Goal: Information Seeking & Learning: Learn about a topic

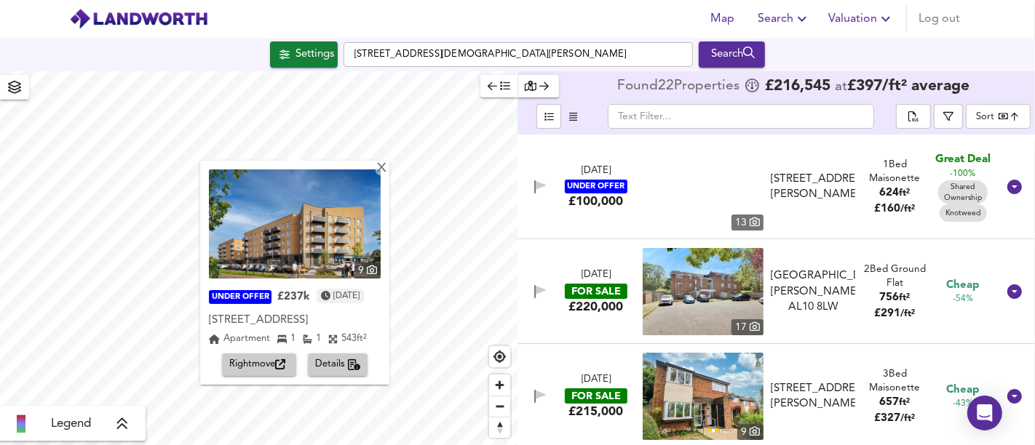
scroll to position [242, 0]
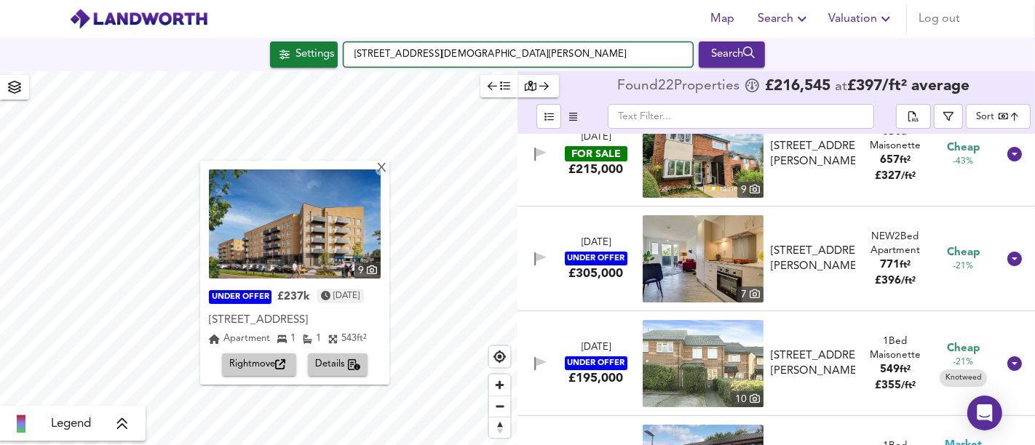
drag, startPoint x: 525, startPoint y: 44, endPoint x: 355, endPoint y: 50, distance: 169.7
click at [355, 50] on input "[STREET_ADDRESS][DEMOGRAPHIC_DATA][PERSON_NAME]" at bounding box center [518, 54] width 349 height 25
paste input "[STREET_ADDRESS][PERSON_NAME]"
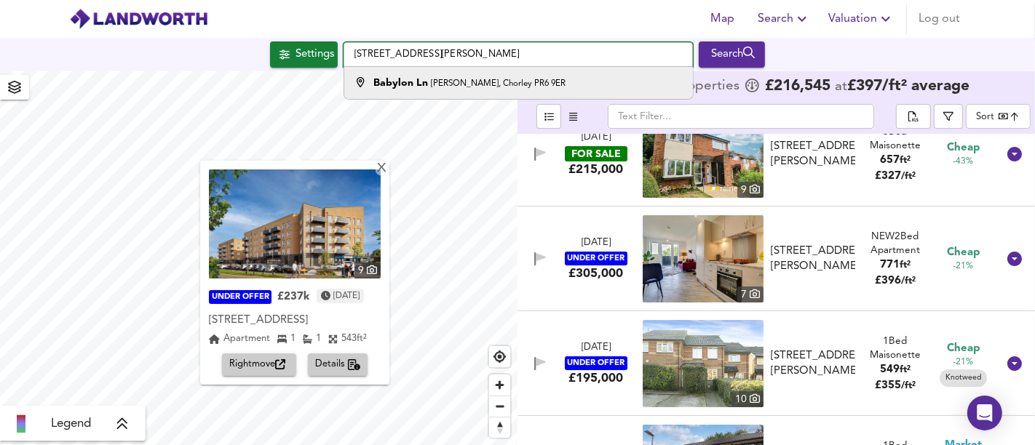
type input "[STREET_ADDRESS][PERSON_NAME]"
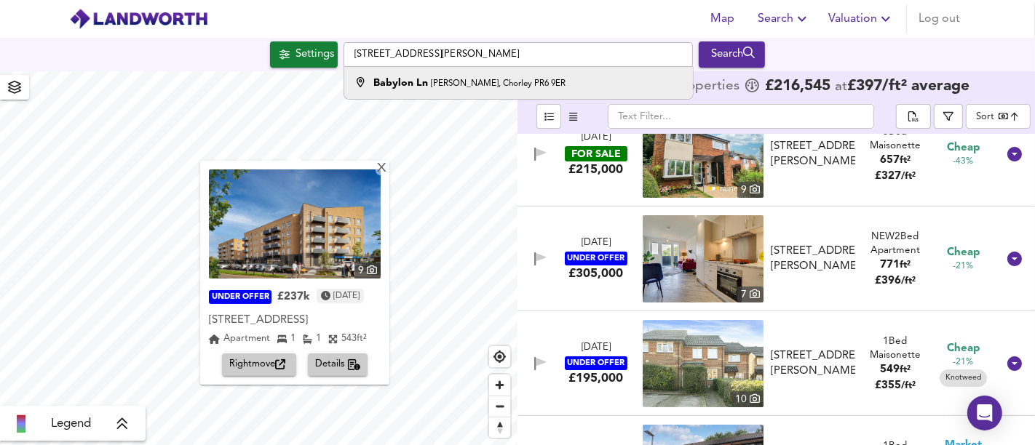
click at [419, 88] on strong "Babylon Ln" at bounding box center [400, 83] width 55 height 10
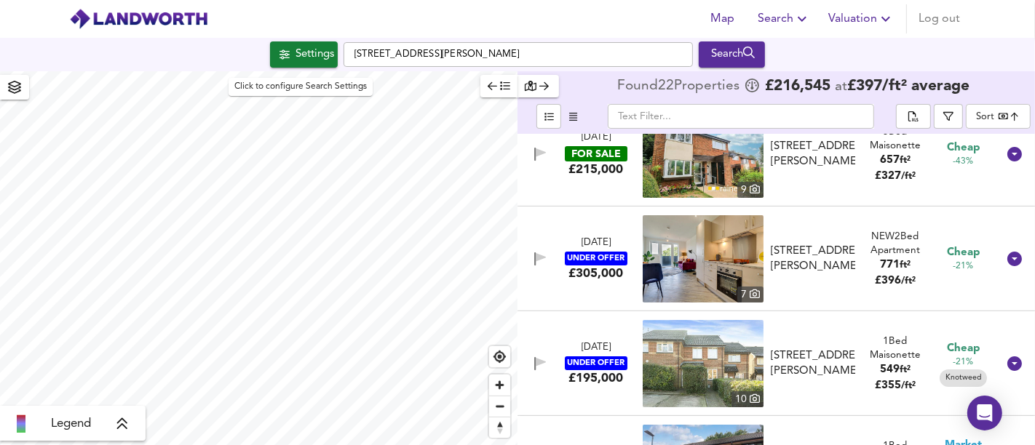
click at [313, 63] on div "Settings" at bounding box center [315, 54] width 39 height 19
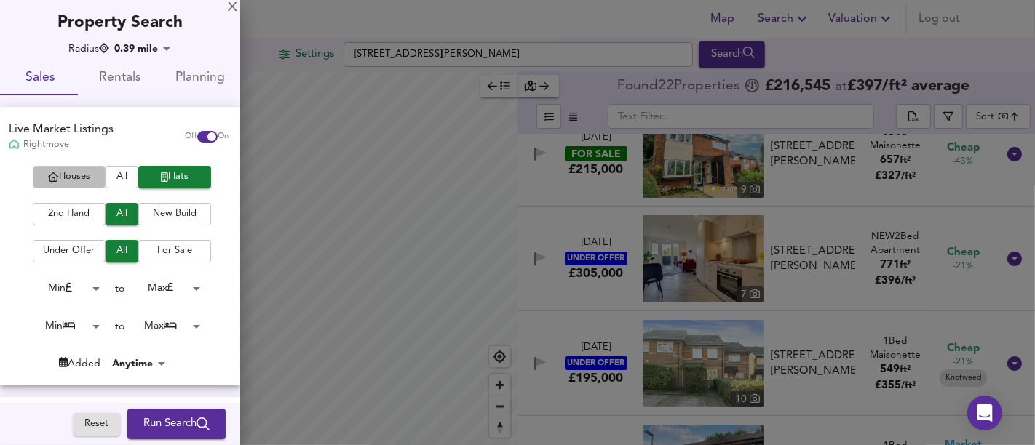
click at [90, 180] on span "Houses" at bounding box center [69, 177] width 58 height 17
click at [185, 425] on span "Run Search" at bounding box center [176, 424] width 66 height 19
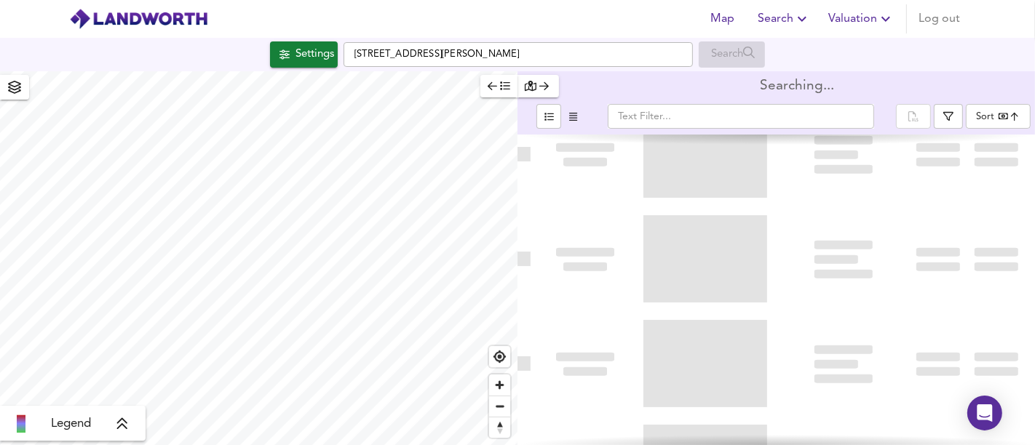
type input "bestdeal"
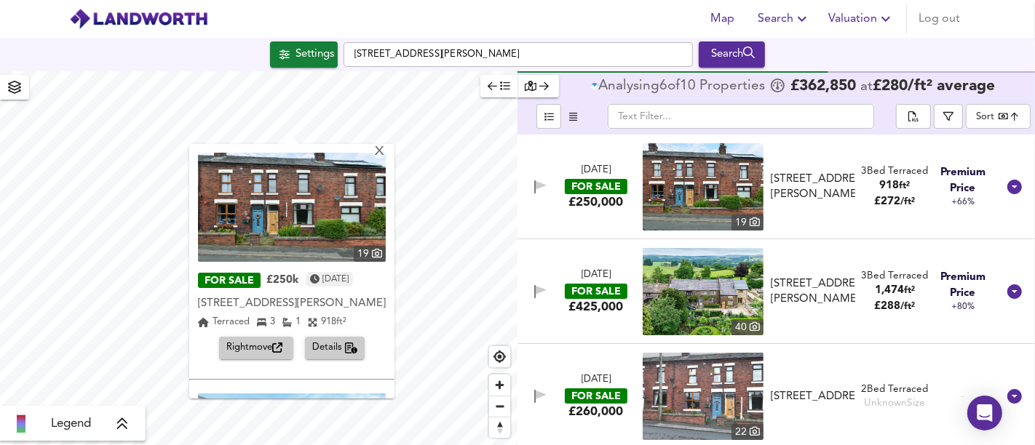
click at [258, 357] on span "Rightmove" at bounding box center [256, 348] width 60 height 17
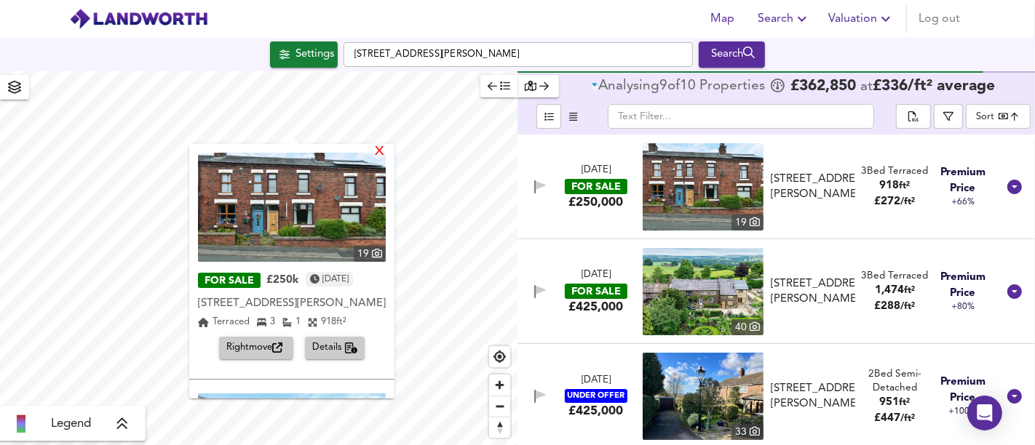
click at [386, 147] on div "X" at bounding box center [379, 153] width 12 height 14
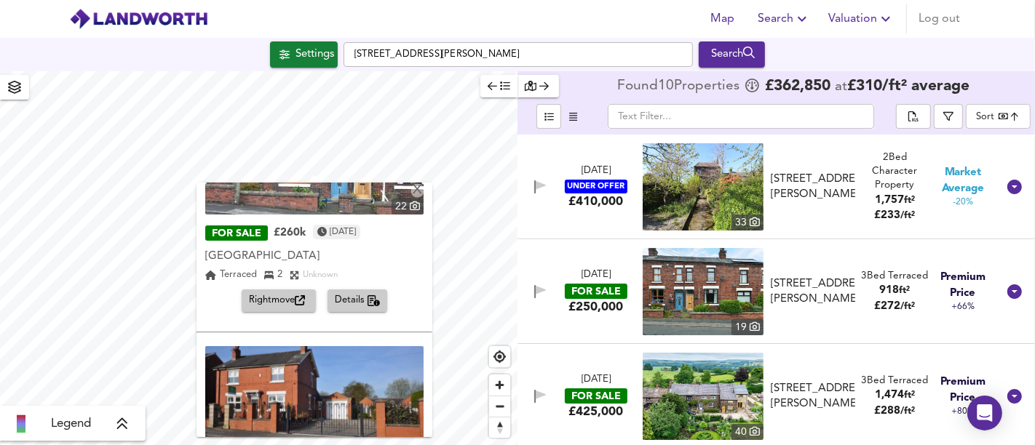
scroll to position [214, 0]
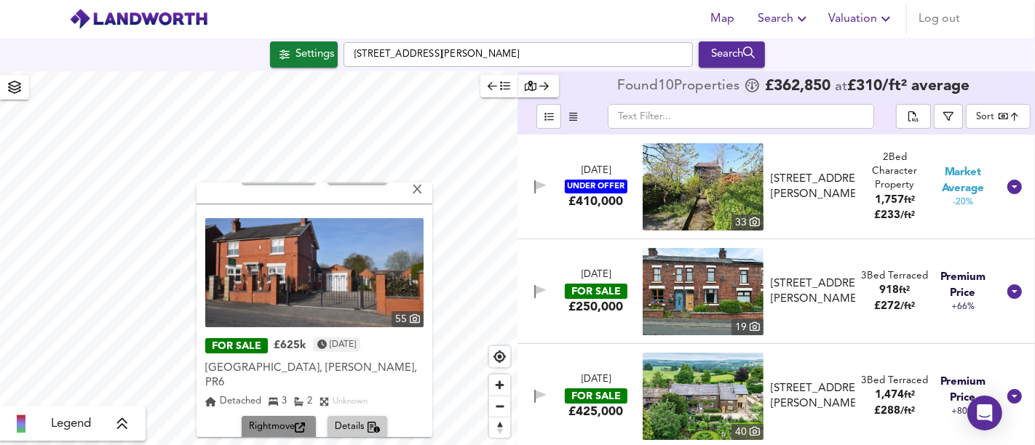
click at [285, 420] on span "Rightmove" at bounding box center [279, 428] width 60 height 17
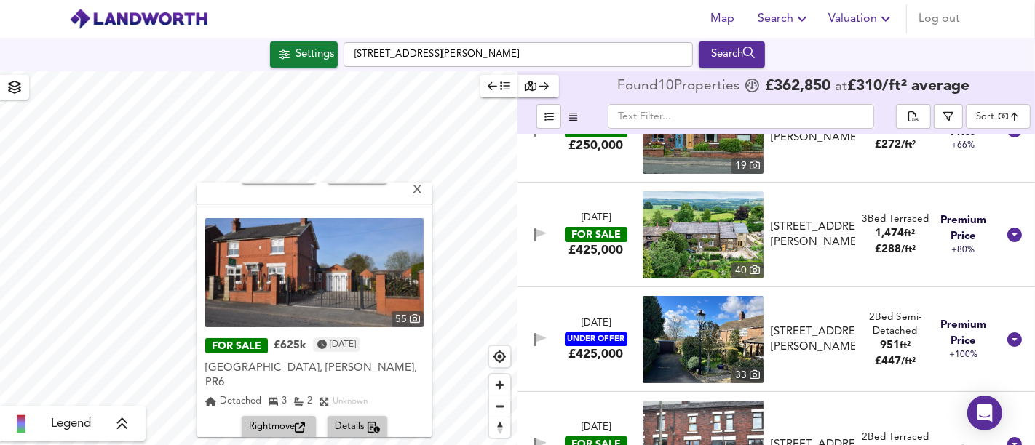
scroll to position [242, 0]
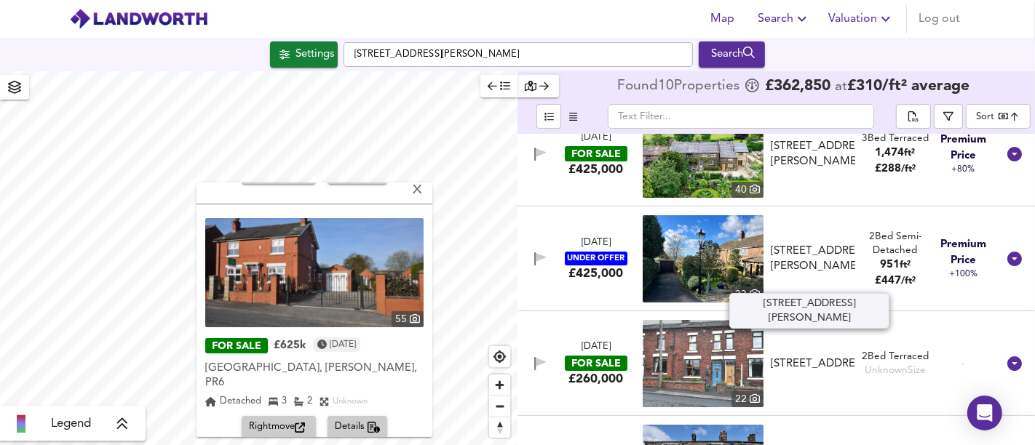
click at [831, 265] on div "[STREET_ADDRESS][PERSON_NAME]" at bounding box center [813, 259] width 84 height 31
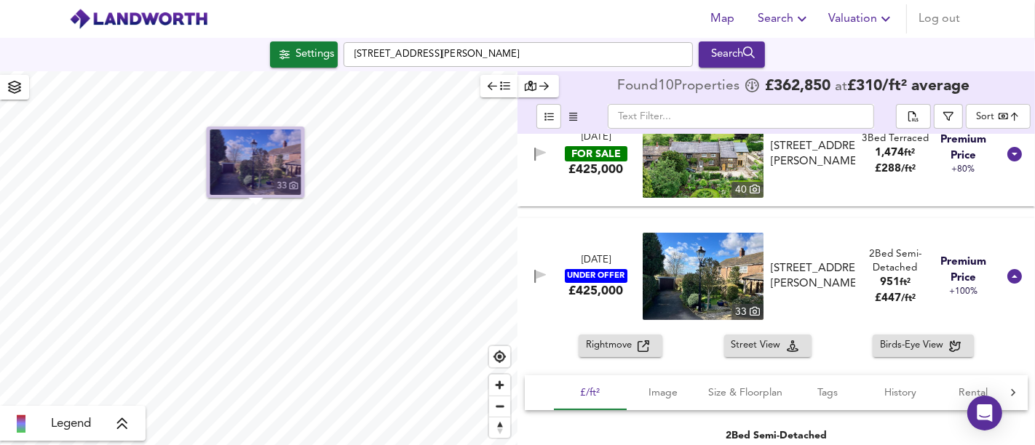
click at [276, 181] on div "33" at bounding box center [287, 186] width 27 height 17
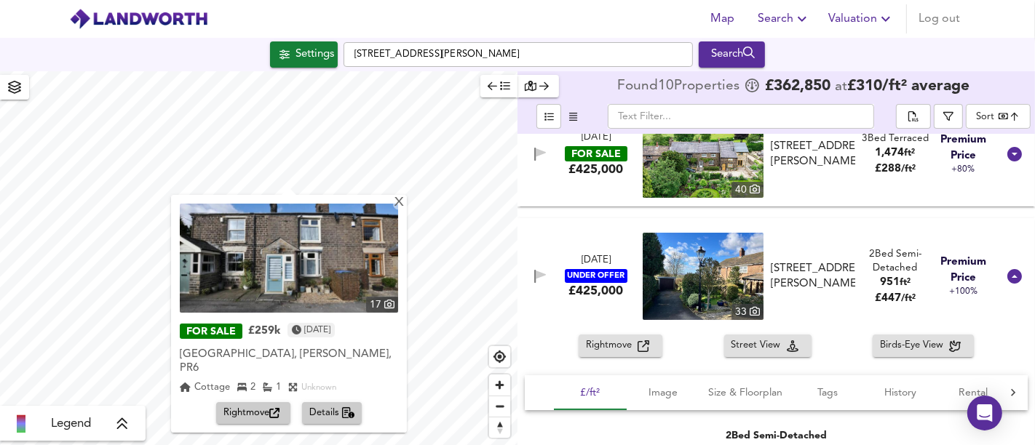
click at [264, 405] on span "Rightmove" at bounding box center [253, 413] width 60 height 17
click at [393, 208] on div "X" at bounding box center [399, 204] width 12 height 14
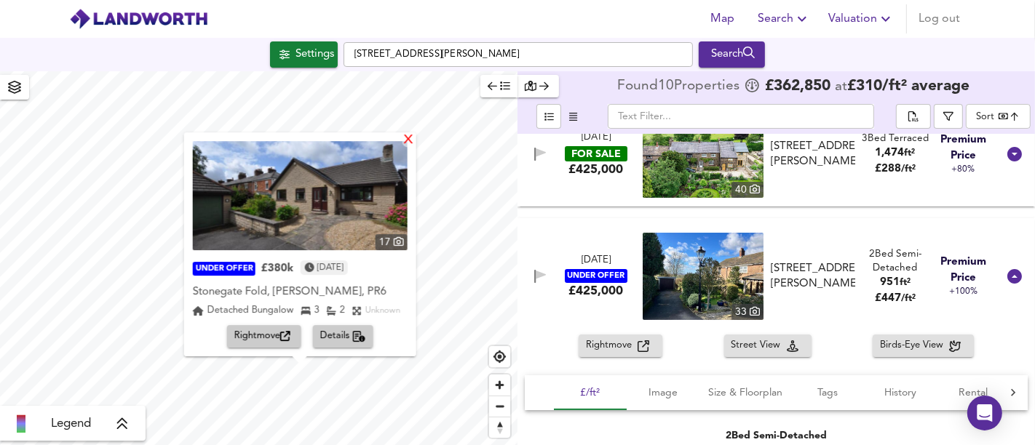
click at [412, 140] on div "X" at bounding box center [408, 141] width 12 height 14
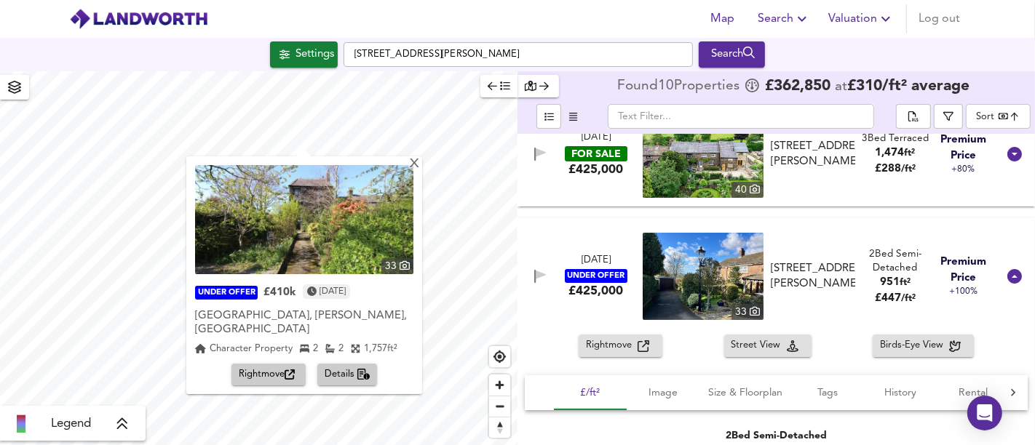
click at [362, 210] on div "X 33 UNDER OFFER £410k [DATE] [GEOGRAPHIC_DATA], [PERSON_NAME], [GEOGRAPHIC_DAT…" at bounding box center [258, 258] width 517 height 374
click at [408, 163] on div "X" at bounding box center [414, 165] width 12 height 14
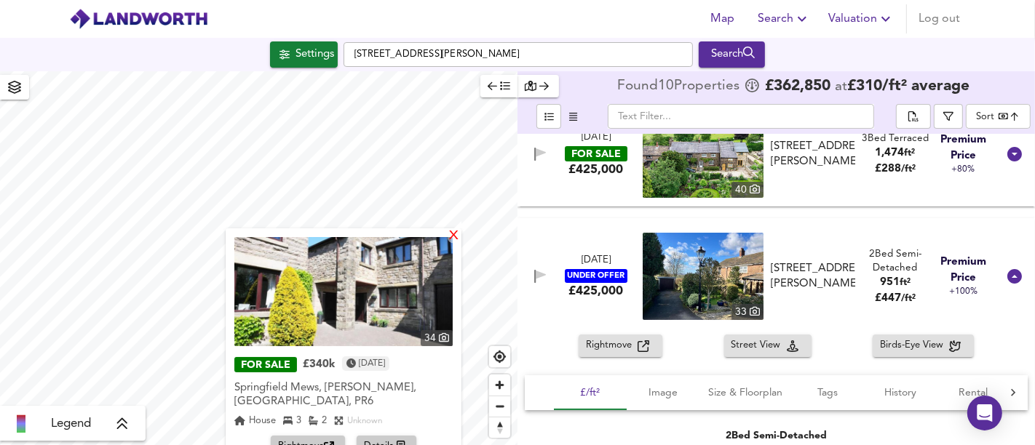
click at [455, 231] on div "X" at bounding box center [454, 237] width 12 height 14
